Goal: Information Seeking & Learning: Find specific fact

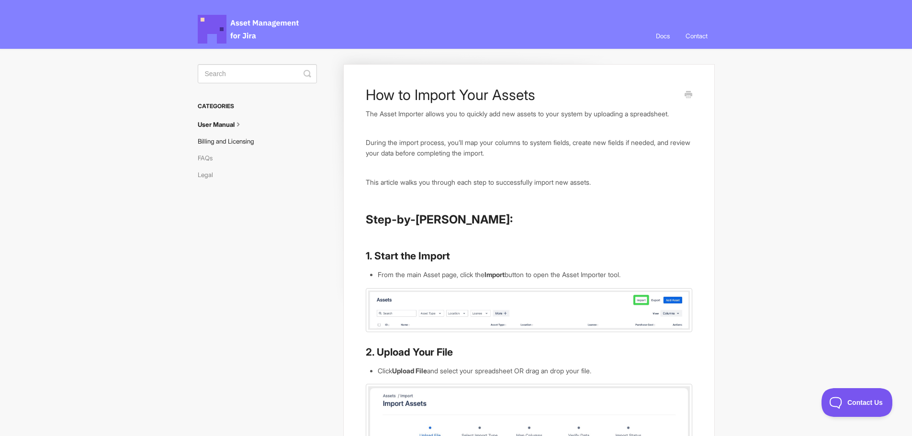
click at [248, 148] on link "Billing and Licensing" at bounding box center [230, 141] width 64 height 15
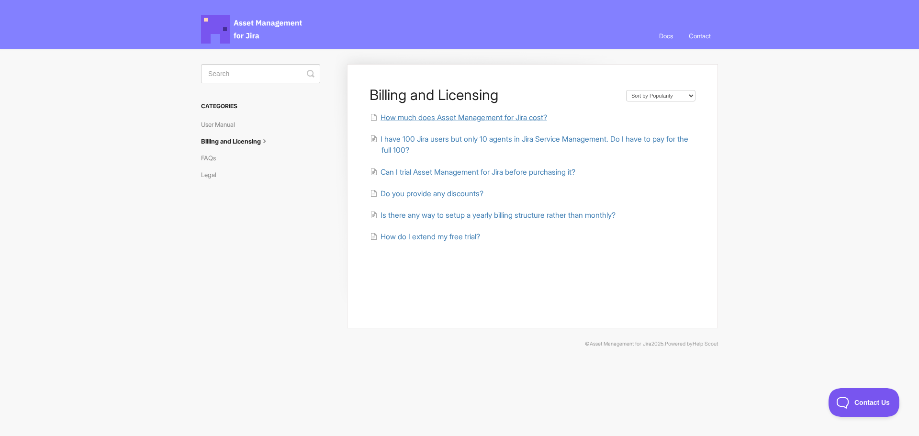
click at [420, 119] on span "How much does Asset Management for Jira cost?" at bounding box center [464, 117] width 167 height 9
